Goal: Transaction & Acquisition: Download file/media

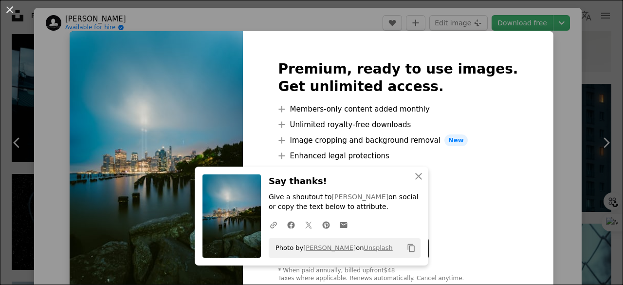
scroll to position [214, 0]
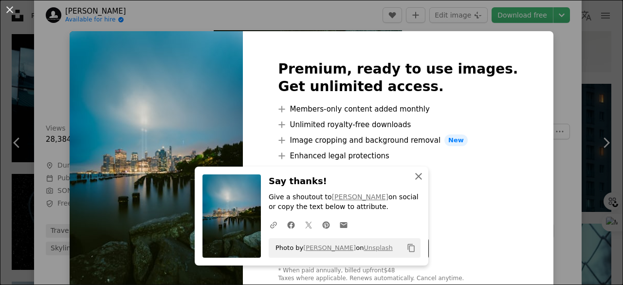
click at [415, 179] on icon "An X shape" at bounding box center [419, 176] width 12 height 12
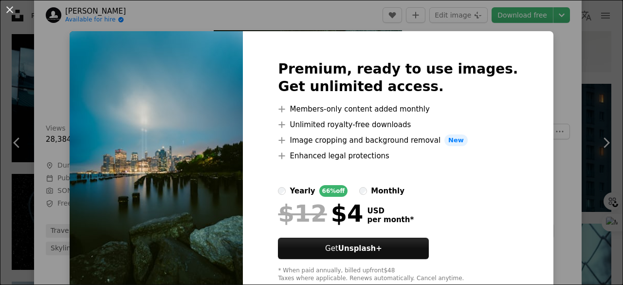
scroll to position [27, 0]
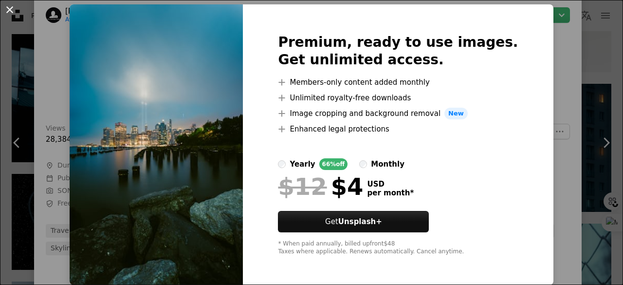
click at [8, 10] on button "An X shape" at bounding box center [10, 10] width 12 height 12
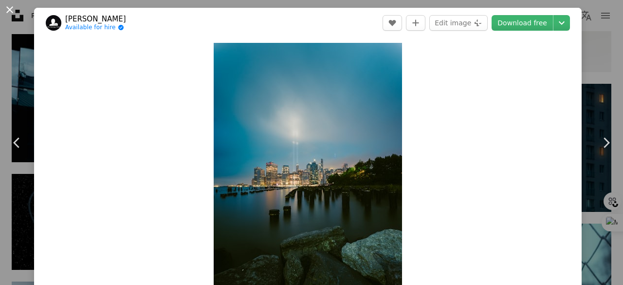
click at [8, 5] on button "An X shape" at bounding box center [10, 10] width 12 height 12
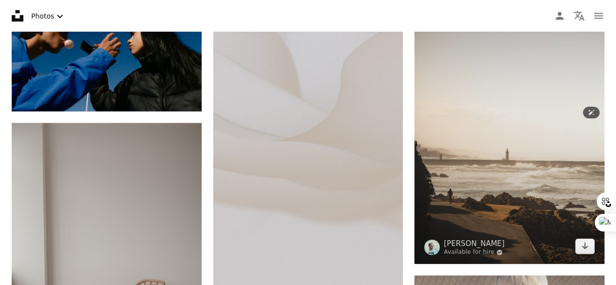
scroll to position [2764, 0]
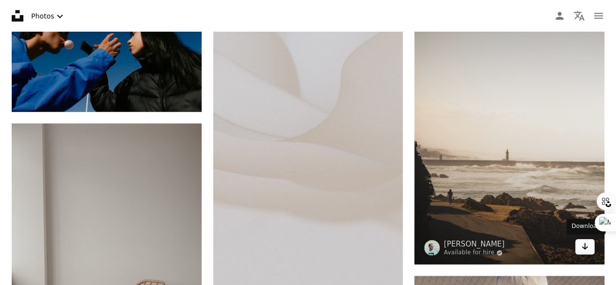
click at [586, 248] on icon "Arrow pointing down" at bounding box center [585, 246] width 8 height 12
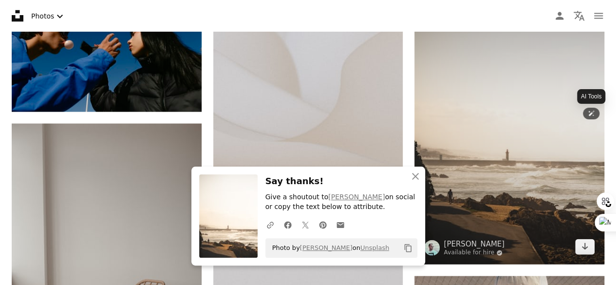
click at [593, 112] on icon at bounding box center [591, 113] width 7 height 7
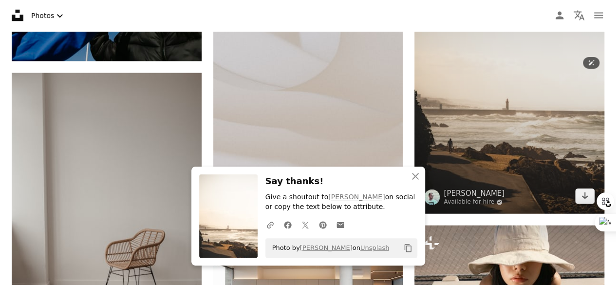
scroll to position [2813, 0]
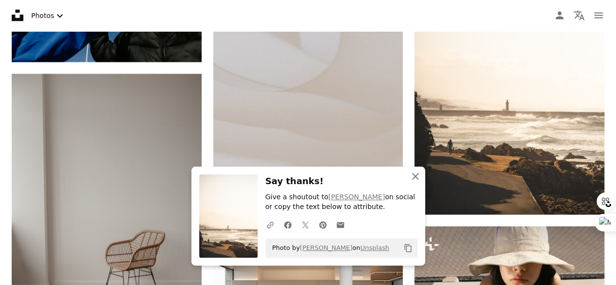
click at [412, 179] on icon "An X shape" at bounding box center [416, 176] width 12 height 12
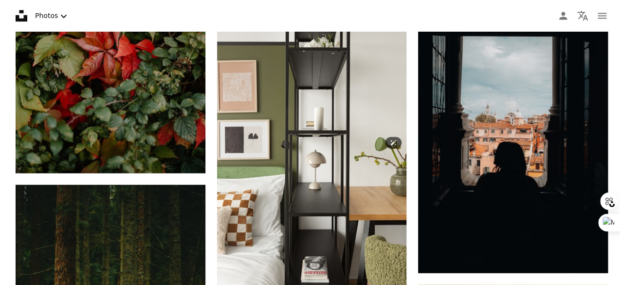
scroll to position [4563, 0]
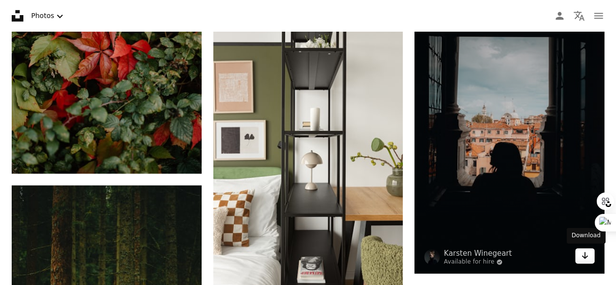
click at [585, 251] on icon "Arrow pointing down" at bounding box center [585, 255] width 8 height 12
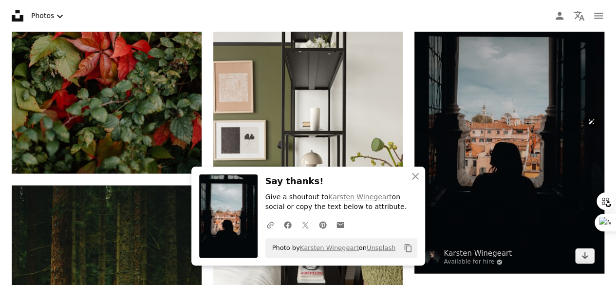
click at [482, 152] on img at bounding box center [509, 130] width 190 height 285
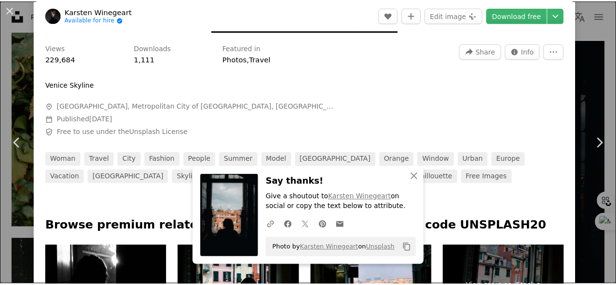
scroll to position [196, 0]
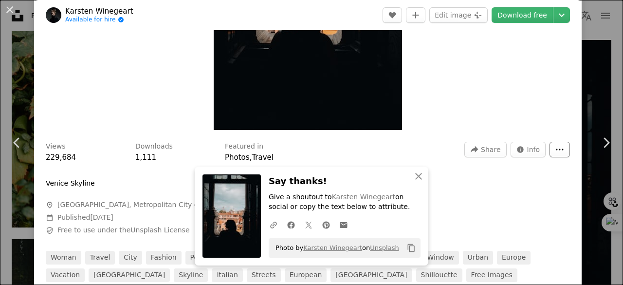
click at [557, 153] on button "More Actions" at bounding box center [560, 150] width 20 height 16
click at [6, 4] on dialog "An X shape Chevron left Chevron right Karsten Winegeart Available for hire A ch…" at bounding box center [311, 142] width 623 height 285
click at [12, 5] on button "An X shape" at bounding box center [10, 10] width 12 height 12
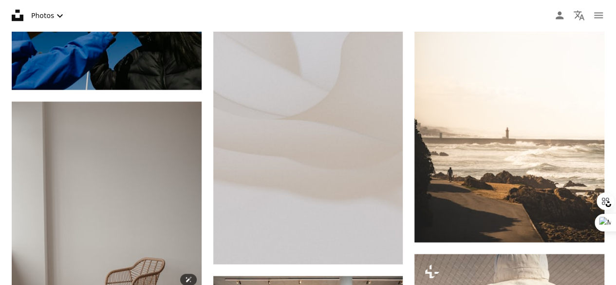
scroll to position [2740, 0]
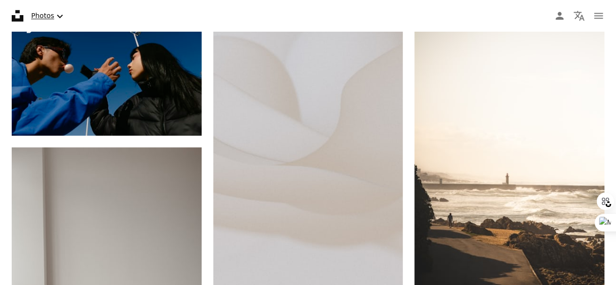
click at [55, 15] on icon "Chevron down" at bounding box center [60, 16] width 12 height 12
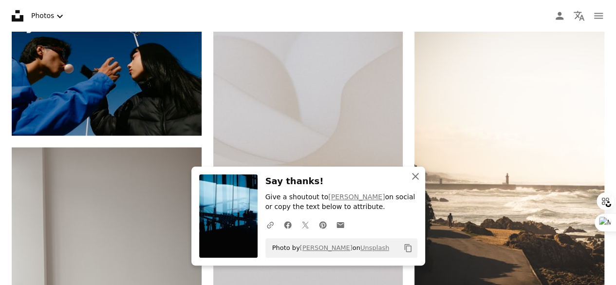
click at [416, 181] on icon "An X shape" at bounding box center [416, 176] width 12 height 12
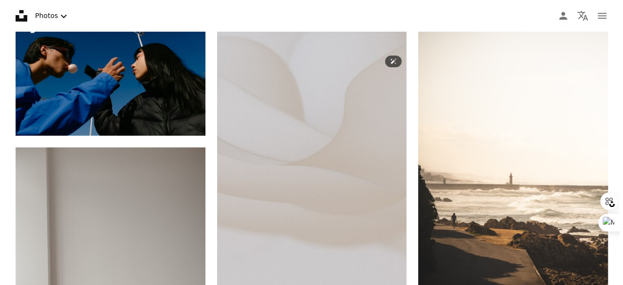
scroll to position [1081, 0]
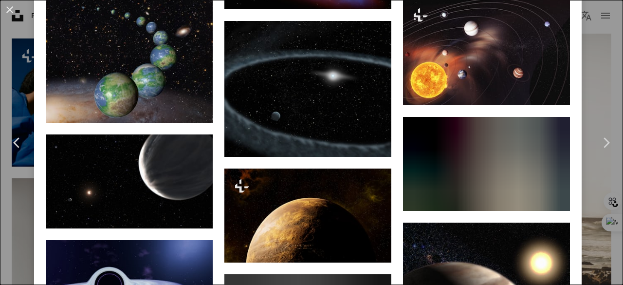
scroll to position [864, 0]
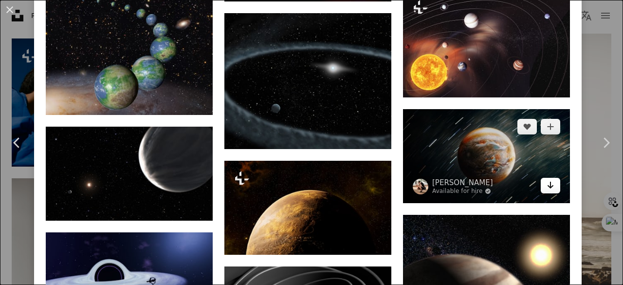
click at [547, 179] on icon "Arrow pointing down" at bounding box center [551, 185] width 8 height 12
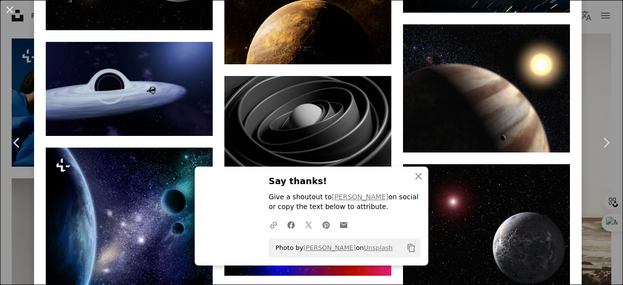
scroll to position [1137, 0]
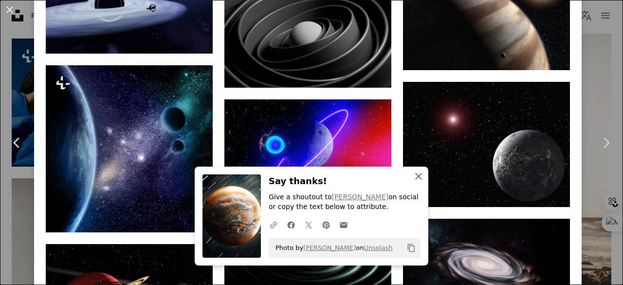
click at [413, 173] on icon "An X shape" at bounding box center [419, 176] width 12 height 12
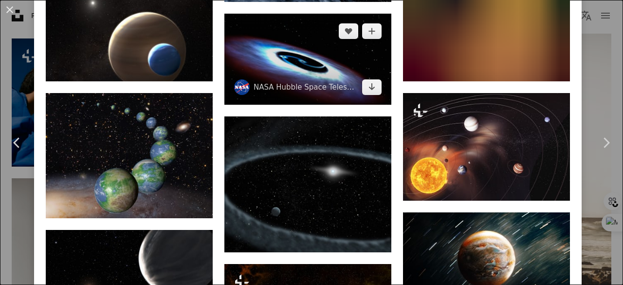
scroll to position [760, 0]
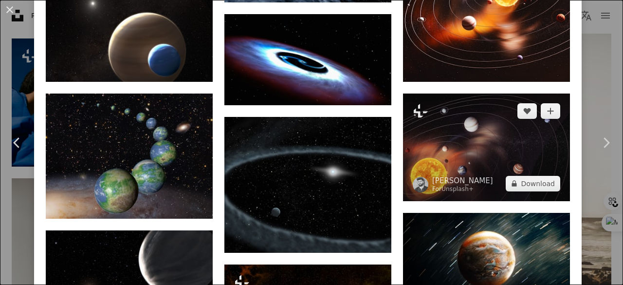
click at [507, 137] on img at bounding box center [486, 147] width 167 height 107
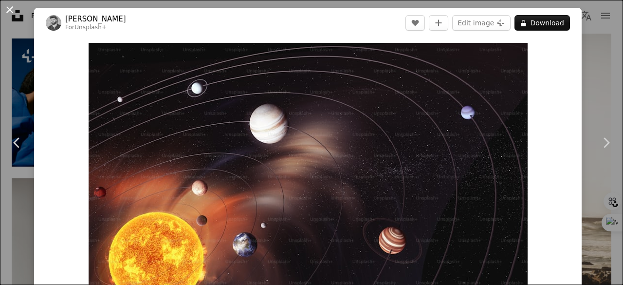
click at [14, 10] on button "An X shape" at bounding box center [10, 10] width 12 height 12
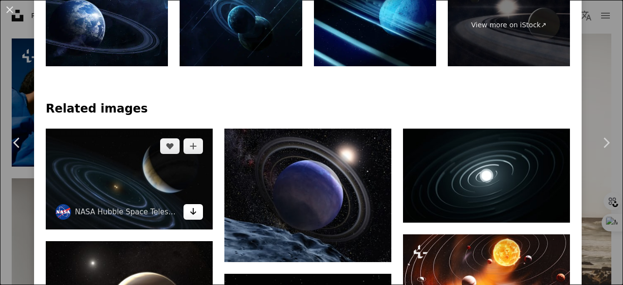
scroll to position [501, 0]
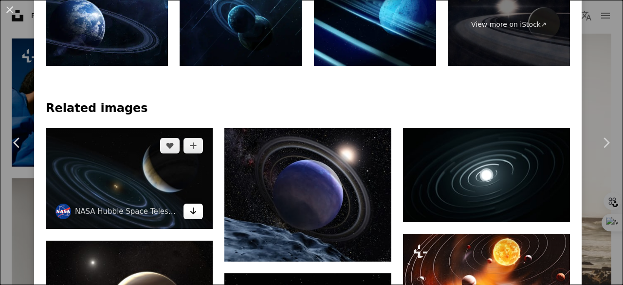
click at [190, 205] on icon "Arrow pointing down" at bounding box center [193, 211] width 8 height 12
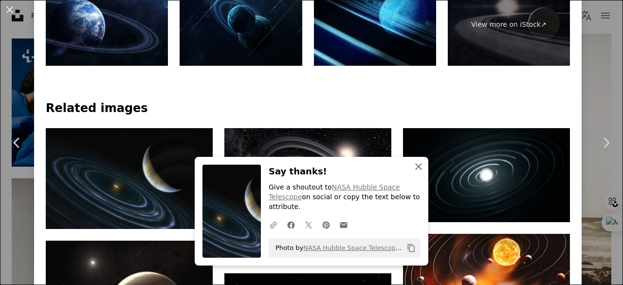
click at [413, 172] on icon "An X shape" at bounding box center [419, 167] width 12 height 12
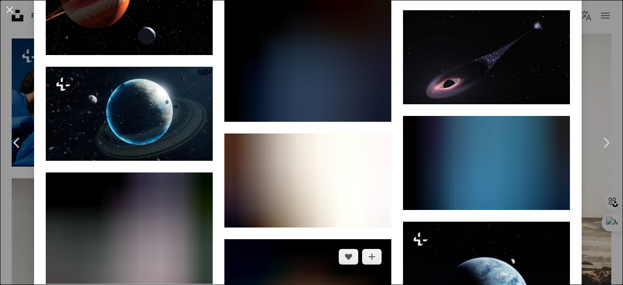
scroll to position [1450, 0]
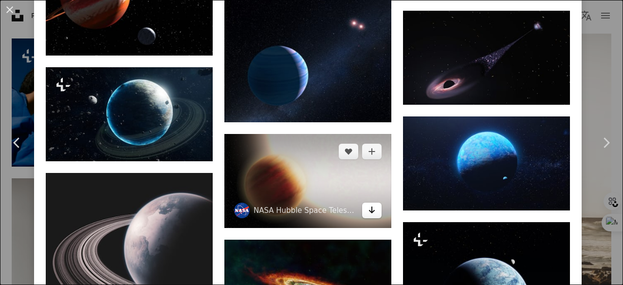
click at [369, 206] on icon "Download" at bounding box center [372, 209] width 6 height 7
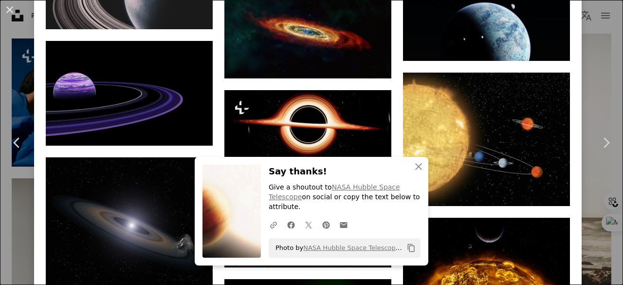
scroll to position [1706, 0]
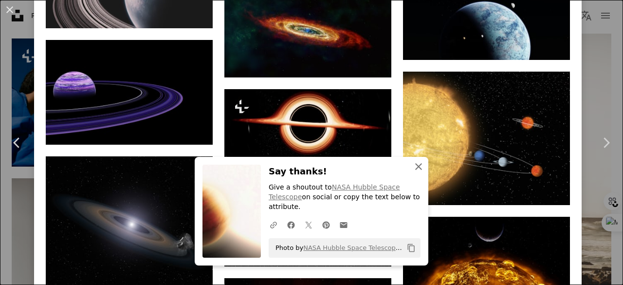
click at [416, 172] on icon "An X shape" at bounding box center [419, 167] width 12 height 12
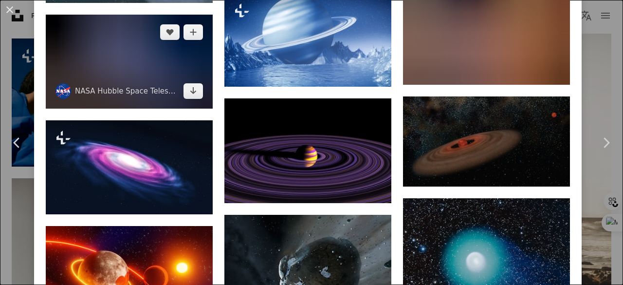
scroll to position [3514, 0]
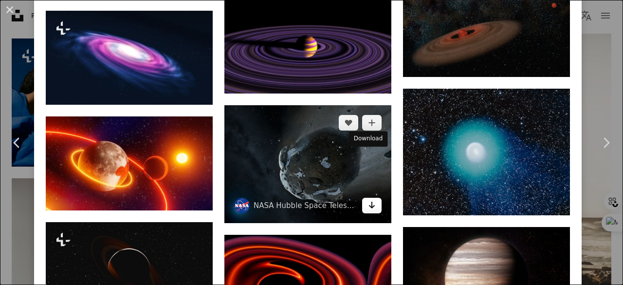
click at [368, 199] on icon "Arrow pointing down" at bounding box center [372, 205] width 8 height 12
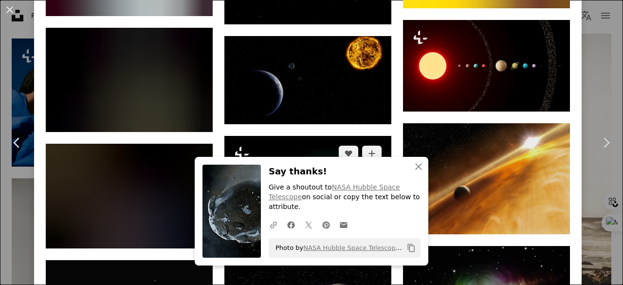
scroll to position [4213, 0]
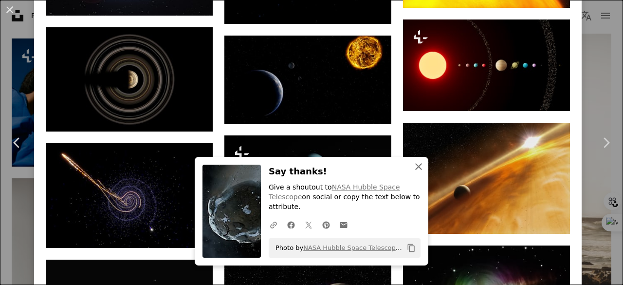
click at [418, 172] on icon "An X shape" at bounding box center [419, 167] width 12 height 12
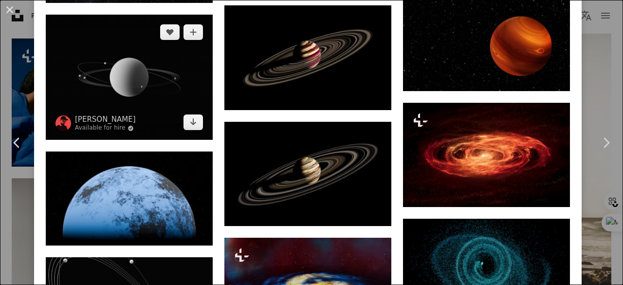
scroll to position [4922, 0]
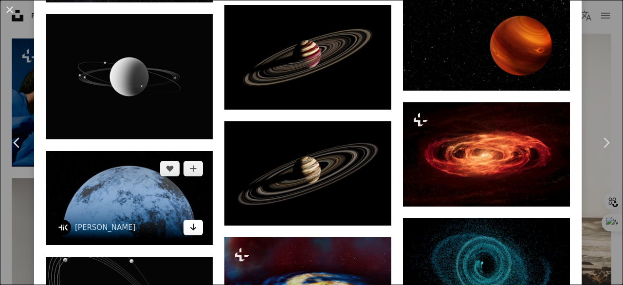
click at [191, 224] on icon "Download" at bounding box center [193, 227] width 6 height 7
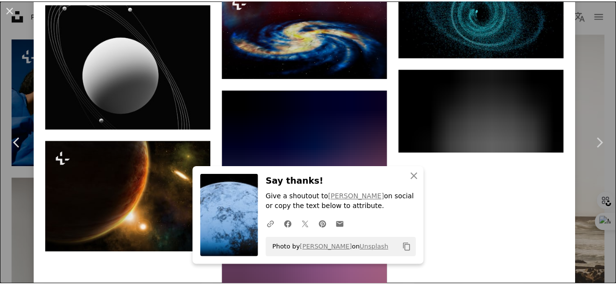
scroll to position [5181, 0]
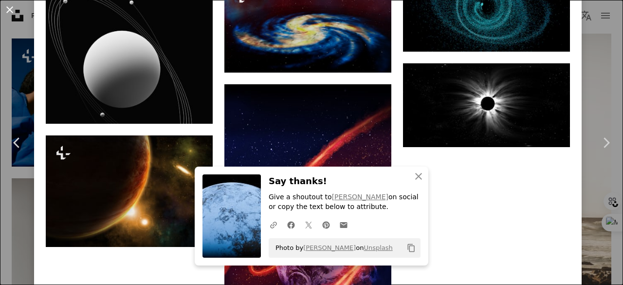
click at [11, 7] on button "An X shape" at bounding box center [10, 10] width 12 height 12
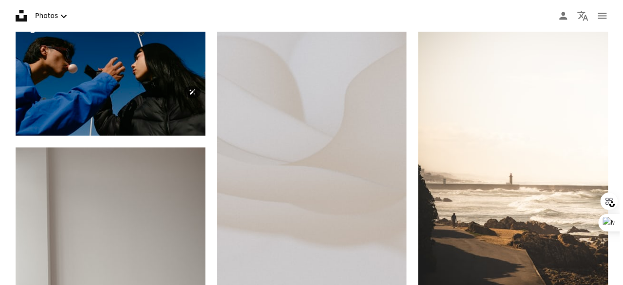
scroll to position [2371, 0]
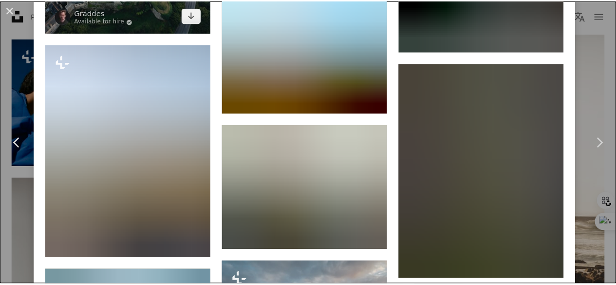
scroll to position [1509, 0]
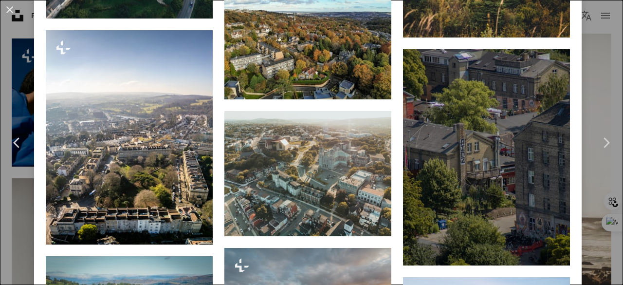
drag, startPoint x: 12, startPoint y: 9, endPoint x: 17, endPoint y: 13, distance: 6.6
click at [11, 9] on button "An X shape" at bounding box center [10, 10] width 12 height 12
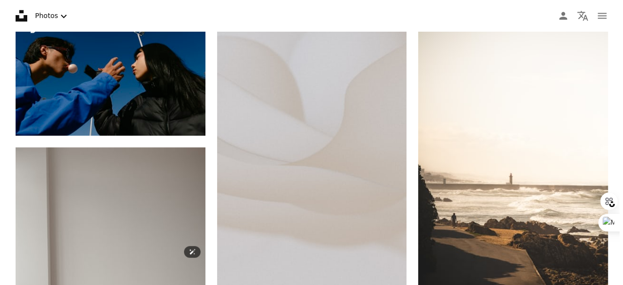
scroll to position [4630, 0]
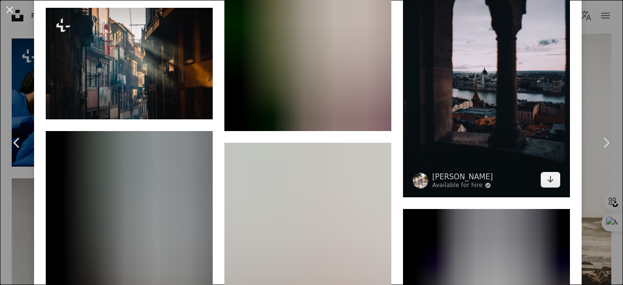
scroll to position [1045, 0]
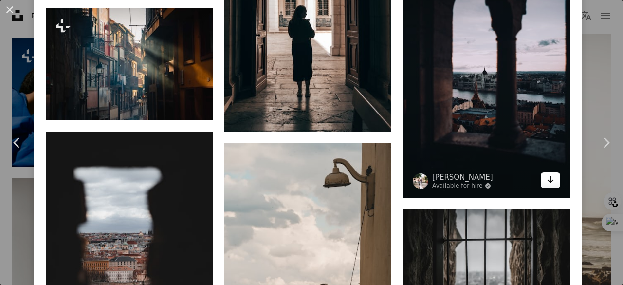
click at [547, 175] on icon "Arrow pointing down" at bounding box center [551, 180] width 8 height 12
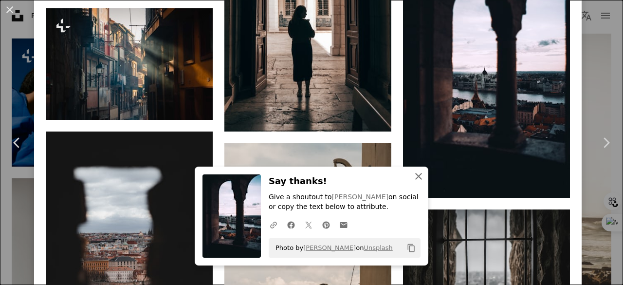
click at [417, 174] on icon "An X shape" at bounding box center [419, 176] width 12 height 12
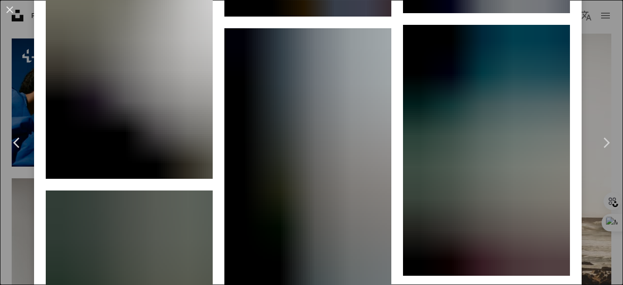
scroll to position [1717, 0]
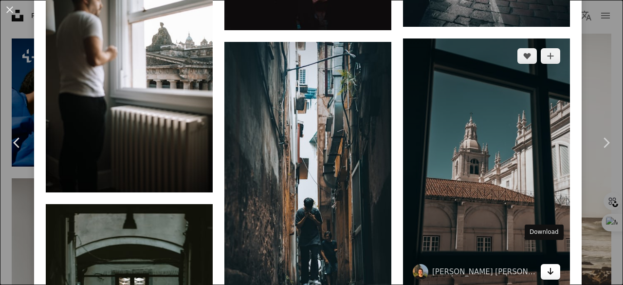
click at [547, 265] on icon "Arrow pointing down" at bounding box center [551, 271] width 8 height 12
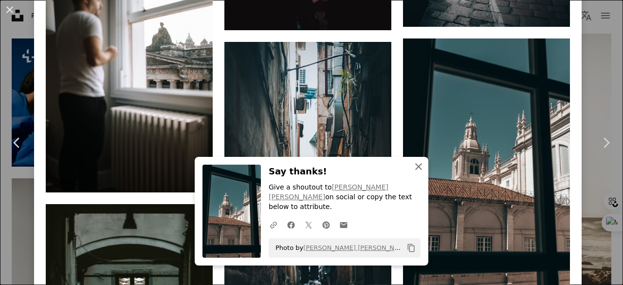
click at [416, 172] on icon "An X shape" at bounding box center [419, 167] width 12 height 12
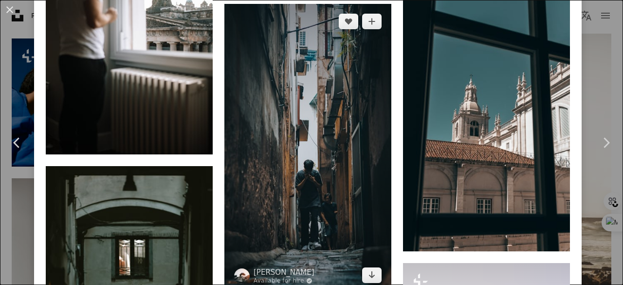
scroll to position [1757, 0]
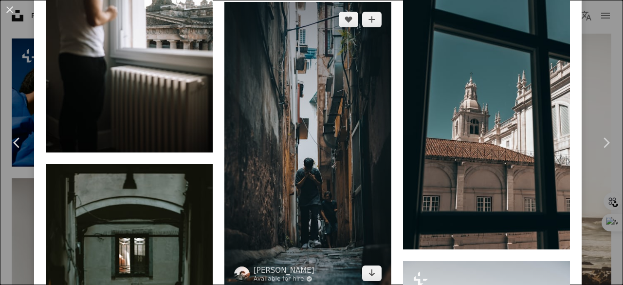
click at [377, 255] on img at bounding box center [308, 146] width 167 height 289
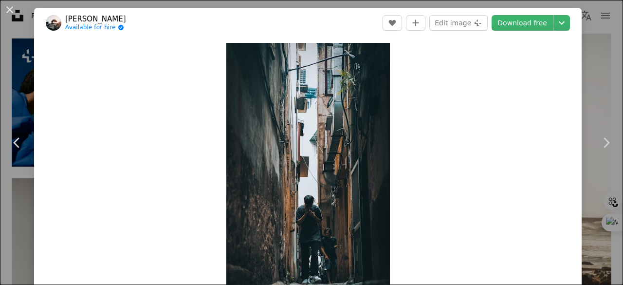
click at [7, 15] on button "An X shape" at bounding box center [10, 10] width 12 height 12
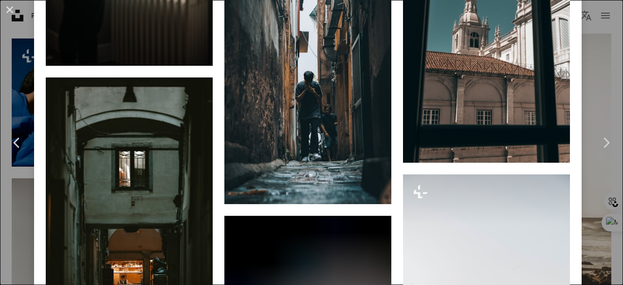
scroll to position [1844, 0]
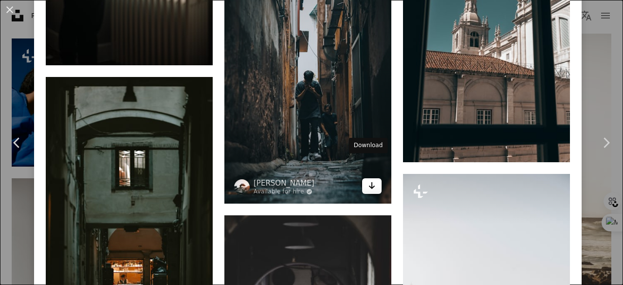
click at [368, 180] on icon "Arrow pointing down" at bounding box center [372, 186] width 8 height 12
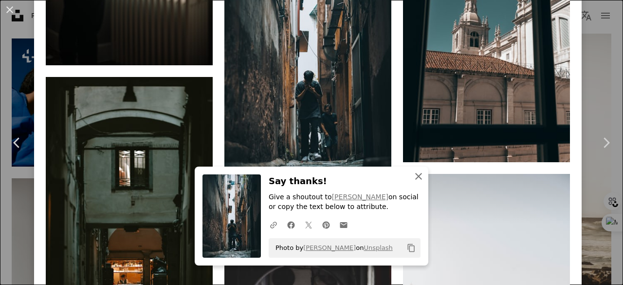
click at [415, 174] on icon "button" at bounding box center [418, 176] width 7 height 7
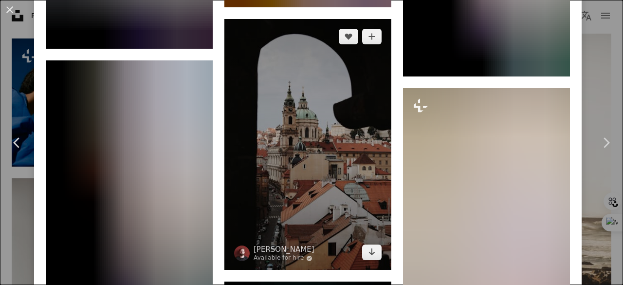
scroll to position [6562, 0]
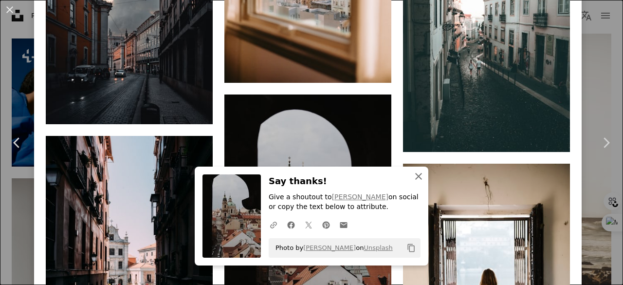
click at [415, 177] on icon "button" at bounding box center [418, 176] width 7 height 7
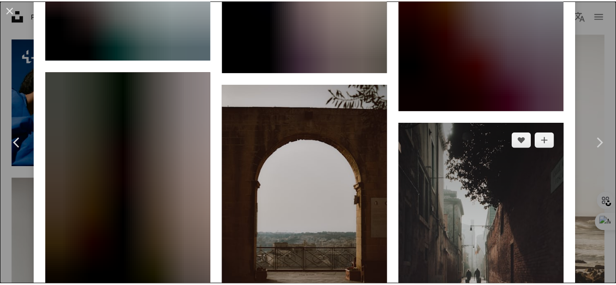
scroll to position [9072, 0]
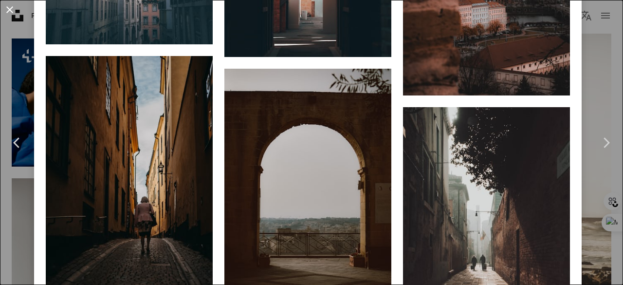
click at [9, 5] on button "An X shape" at bounding box center [10, 10] width 12 height 12
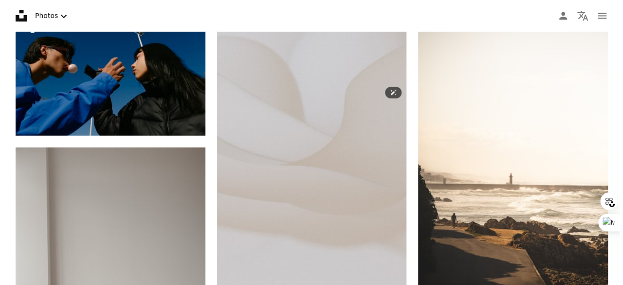
scroll to position [6649, 0]
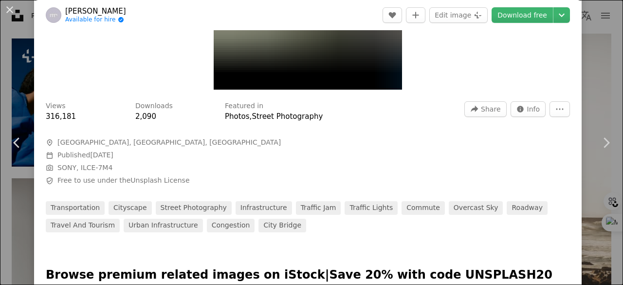
scroll to position [257, 0]
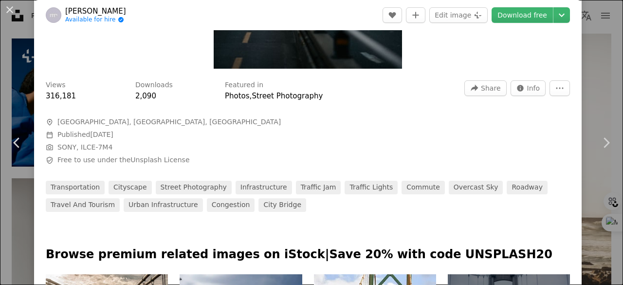
click at [524, 5] on header "Mathias Reding Available for hire A checkmark inside of a circle A heart A plus…" at bounding box center [308, 15] width 548 height 30
click at [518, 12] on link "Download free" at bounding box center [522, 15] width 61 height 16
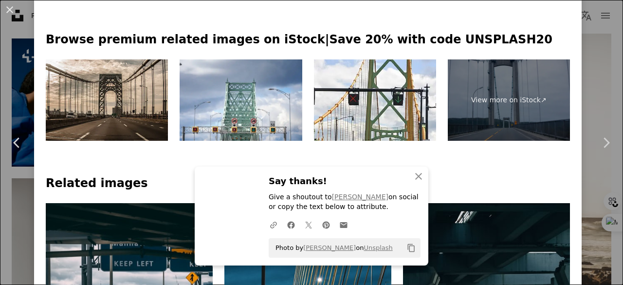
scroll to position [511, 0]
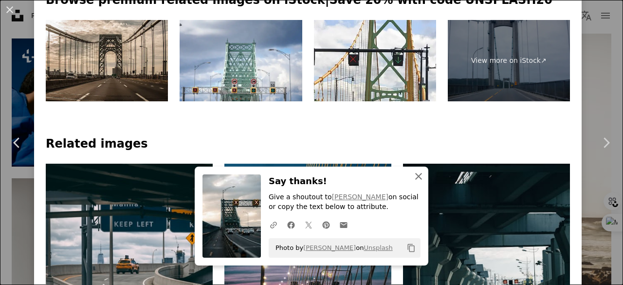
click at [413, 177] on icon "An X shape" at bounding box center [419, 176] width 12 height 12
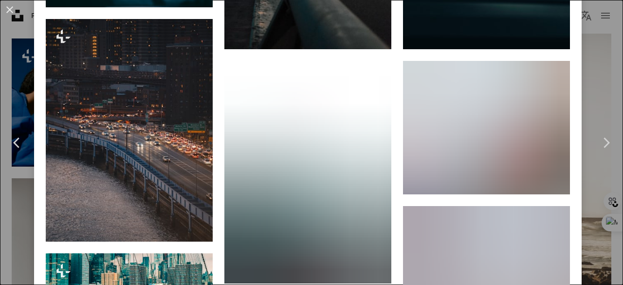
scroll to position [859, 0]
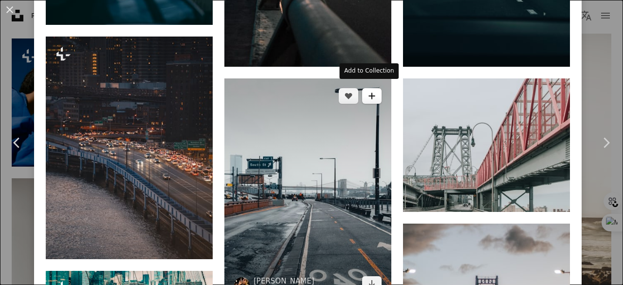
click at [368, 92] on icon "A plus sign" at bounding box center [372, 96] width 8 height 8
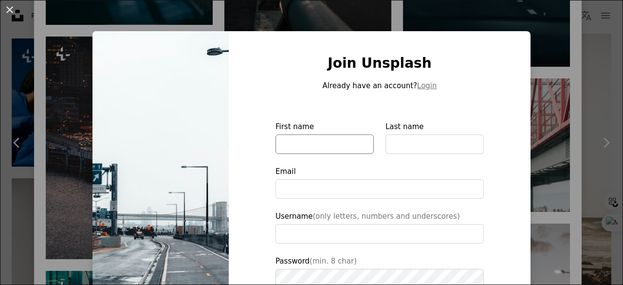
scroll to position [124, 0]
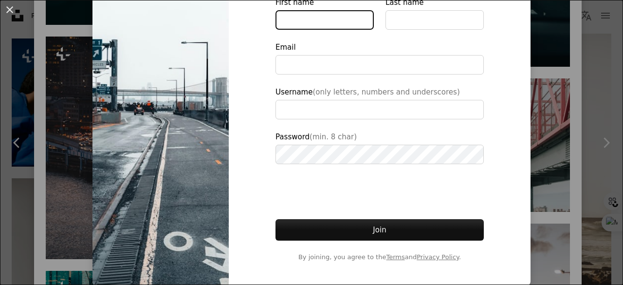
click at [322, 16] on input "First name" at bounding box center [325, 19] width 98 height 19
type input "********"
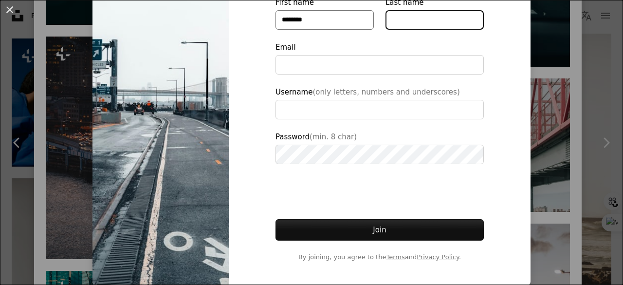
type input "******"
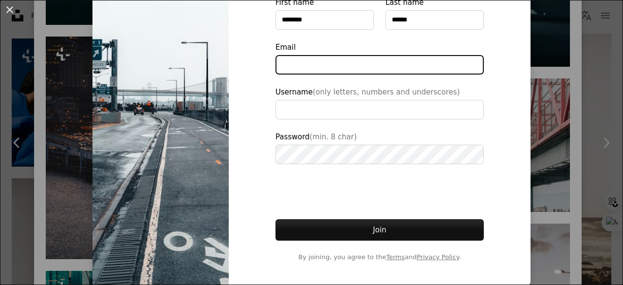
click at [333, 65] on input "Email" at bounding box center [380, 64] width 208 height 19
type input "**********"
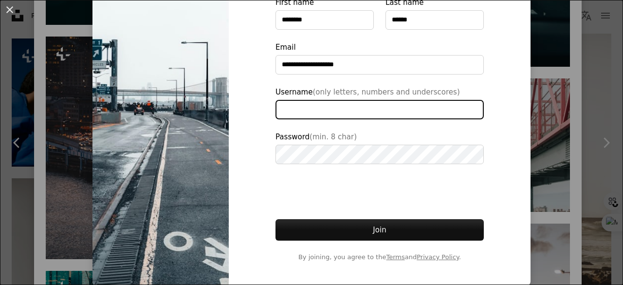
click at [318, 116] on input "Username (only letters, numbers and underscores)" at bounding box center [380, 109] width 208 height 19
type input "**********"
type input "*****"
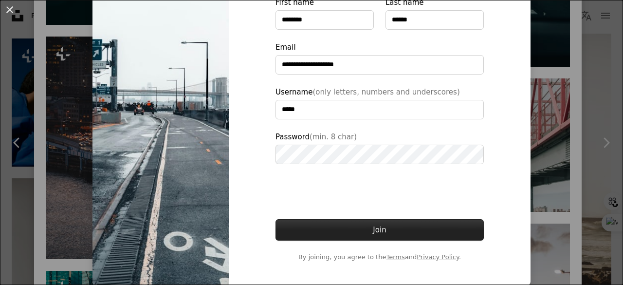
click at [314, 225] on button "Join" at bounding box center [380, 229] width 208 height 21
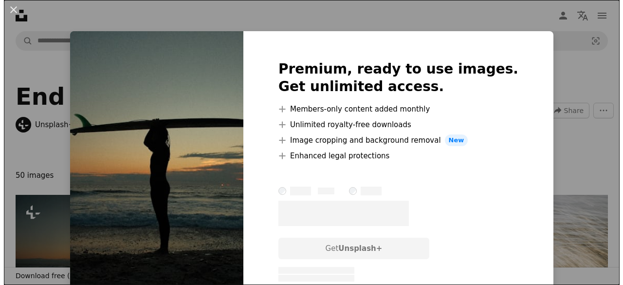
scroll to position [172, 0]
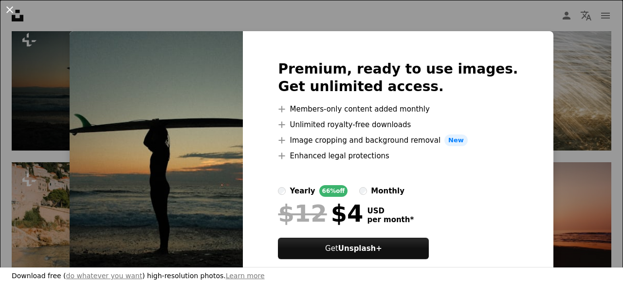
click at [12, 4] on button "An X shape" at bounding box center [10, 10] width 12 height 12
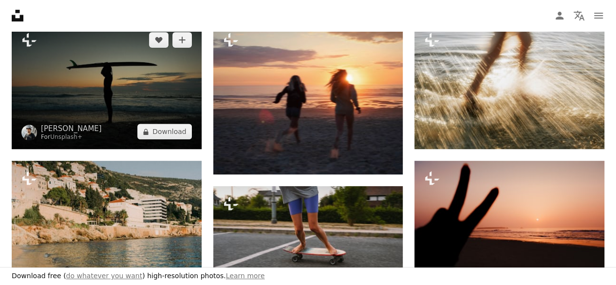
click at [174, 91] on img at bounding box center [107, 85] width 190 height 127
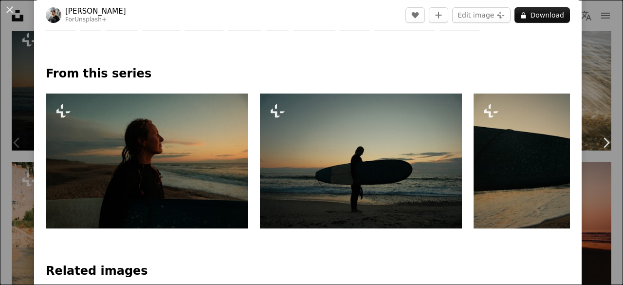
scroll to position [485, 0]
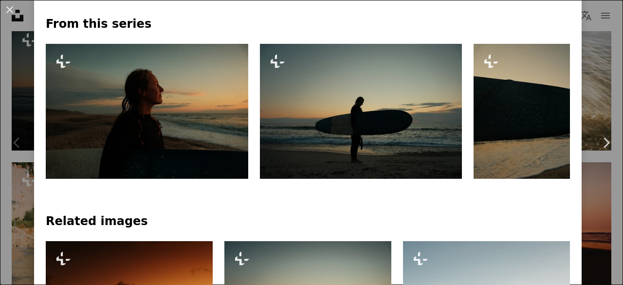
click at [230, 156] on img at bounding box center [147, 111] width 203 height 135
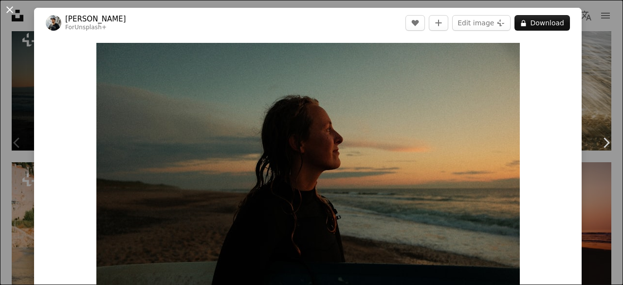
click at [13, 11] on button "An X shape" at bounding box center [10, 10] width 12 height 12
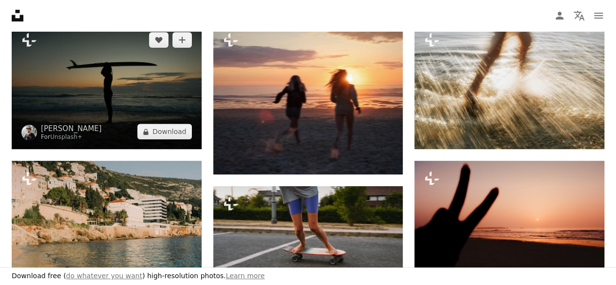
click at [135, 82] on img at bounding box center [107, 85] width 190 height 127
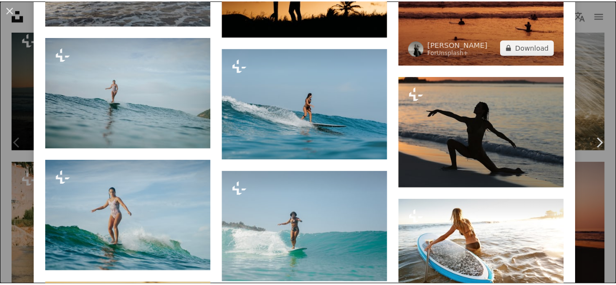
scroll to position [2807, 0]
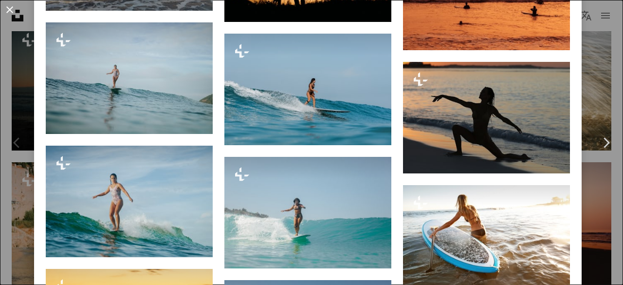
click at [9, 9] on button "An X shape" at bounding box center [10, 10] width 12 height 12
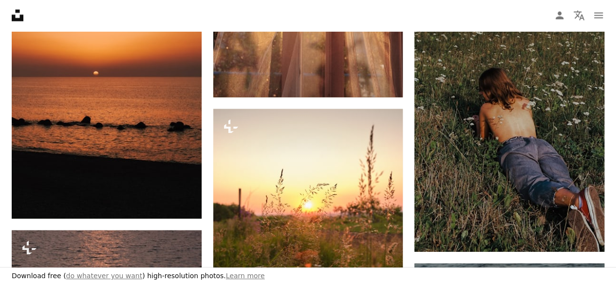
scroll to position [1086, 0]
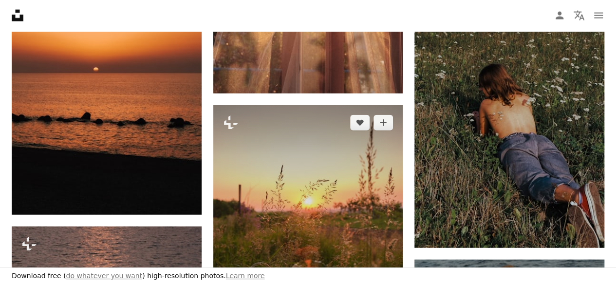
click at [294, 150] on img at bounding box center [308, 231] width 190 height 253
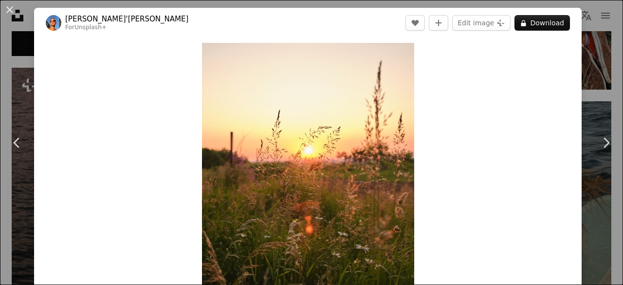
scroll to position [70, 0]
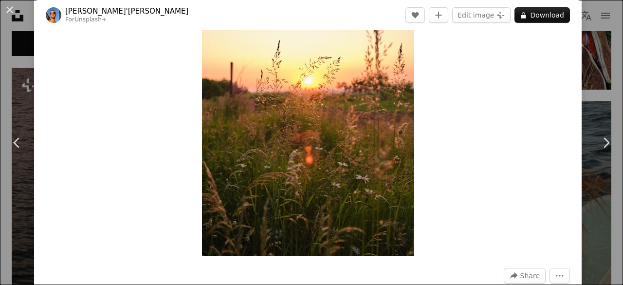
click at [13, 9] on button "An X shape" at bounding box center [10, 10] width 12 height 12
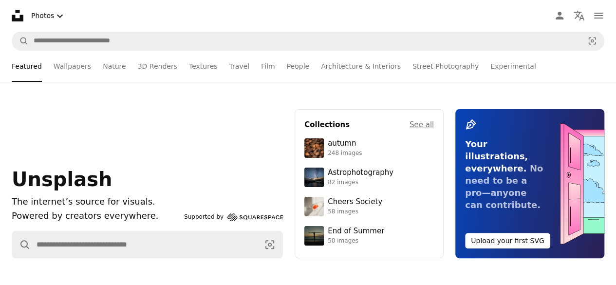
scroll to position [40, 0]
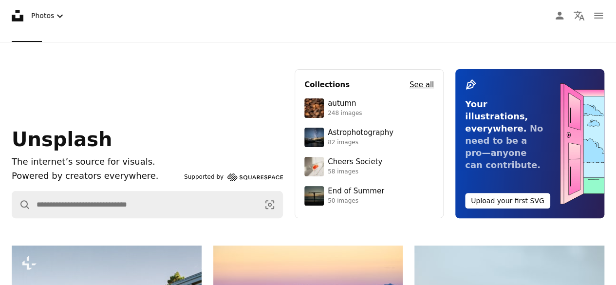
click at [423, 81] on h4 "See all" at bounding box center [422, 85] width 24 height 12
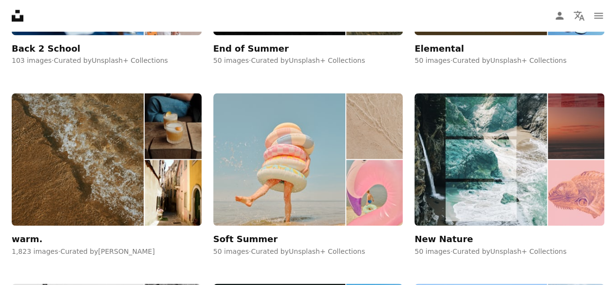
scroll to position [673, 0]
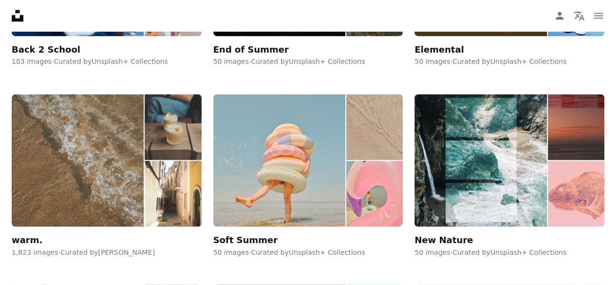
click at [116, 134] on img at bounding box center [78, 160] width 132 height 133
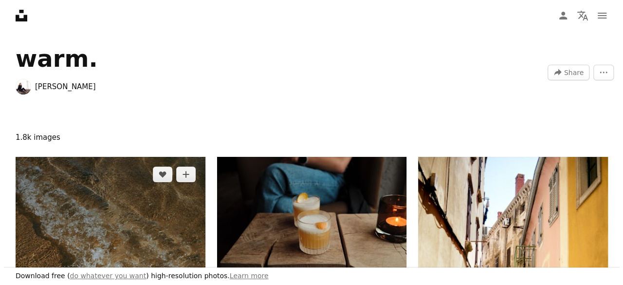
scroll to position [41, 0]
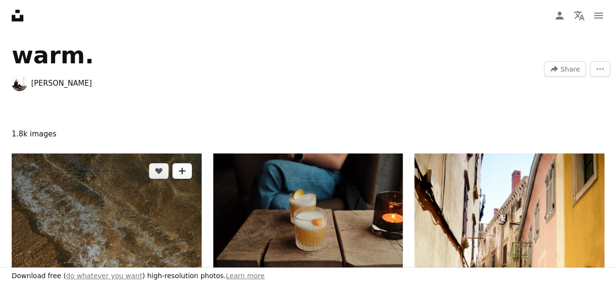
click at [186, 172] on button "A plus sign" at bounding box center [181, 171] width 19 height 16
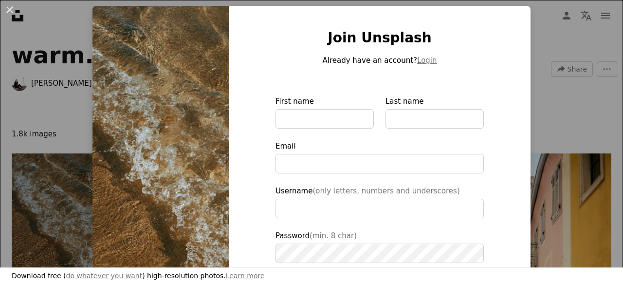
scroll to position [26, 0]
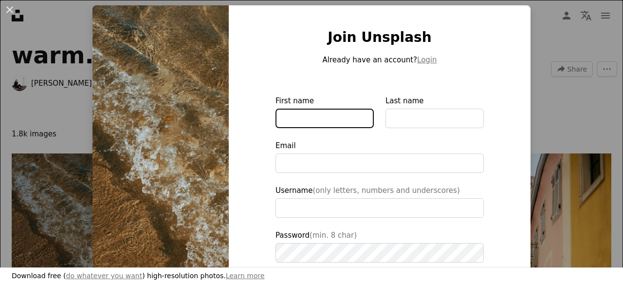
click at [320, 110] on input "First name" at bounding box center [325, 118] width 98 height 19
type input "********"
type input "******"
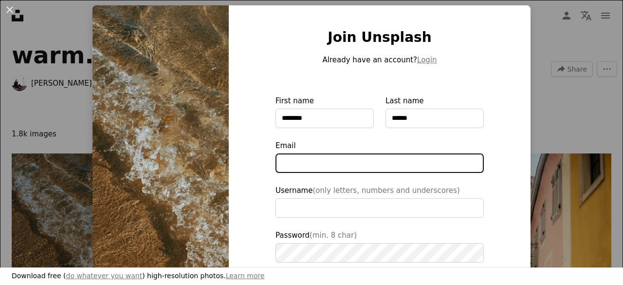
click at [347, 160] on input "Email" at bounding box center [380, 162] width 208 height 19
type input "**********"
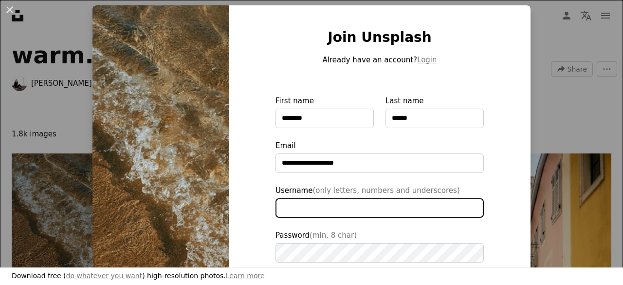
click at [335, 206] on input "Username (only letters, numbers and underscores)" at bounding box center [380, 207] width 208 height 19
type input "*******"
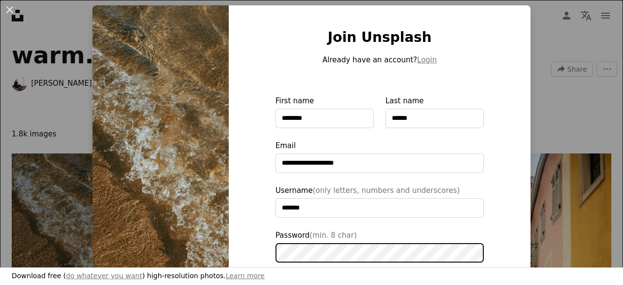
scroll to position [120, 0]
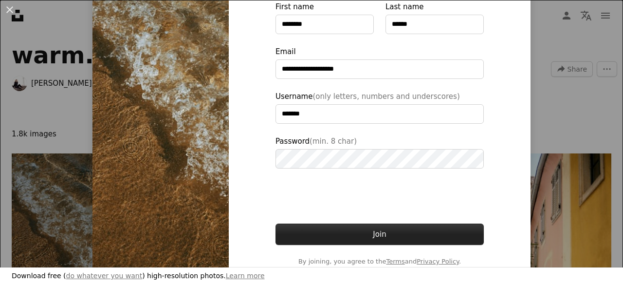
click at [350, 231] on button "Join" at bounding box center [380, 234] width 208 height 21
